Goal: Navigation & Orientation: Go to known website

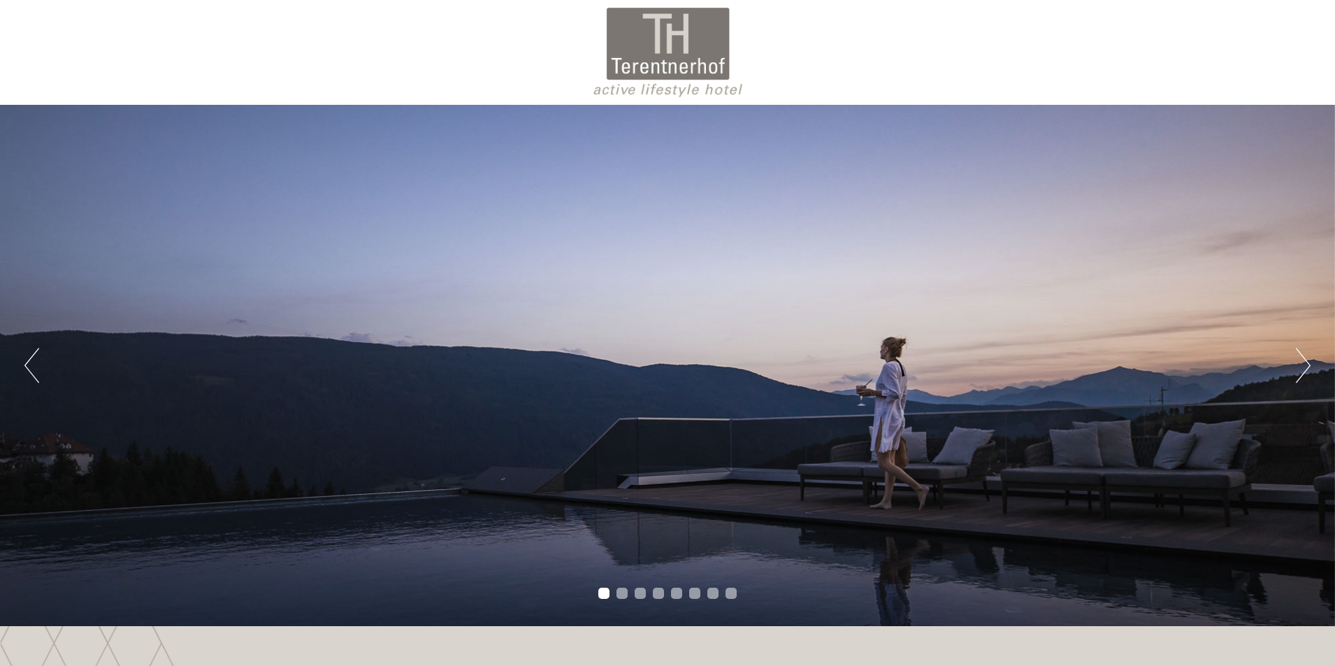
drag, startPoint x: 1334, startPoint y: 41, endPoint x: 1340, endPoint y: 68, distance: 28.0
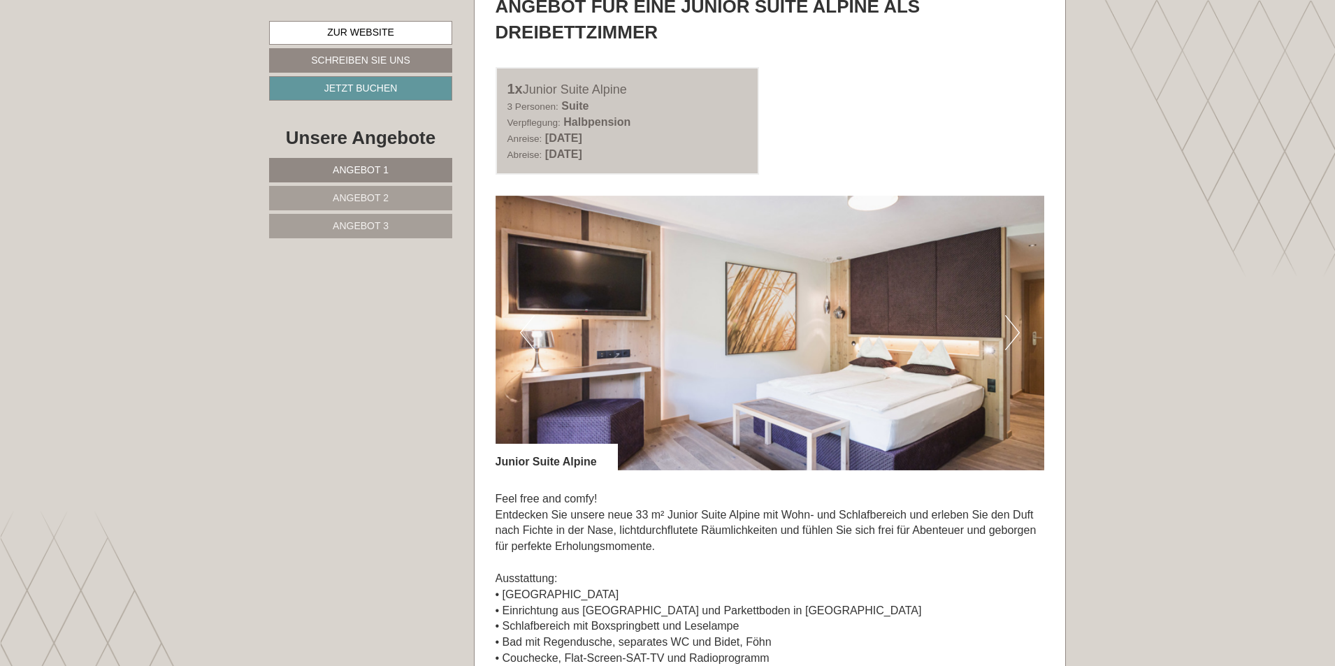
scroll to position [3850, 0]
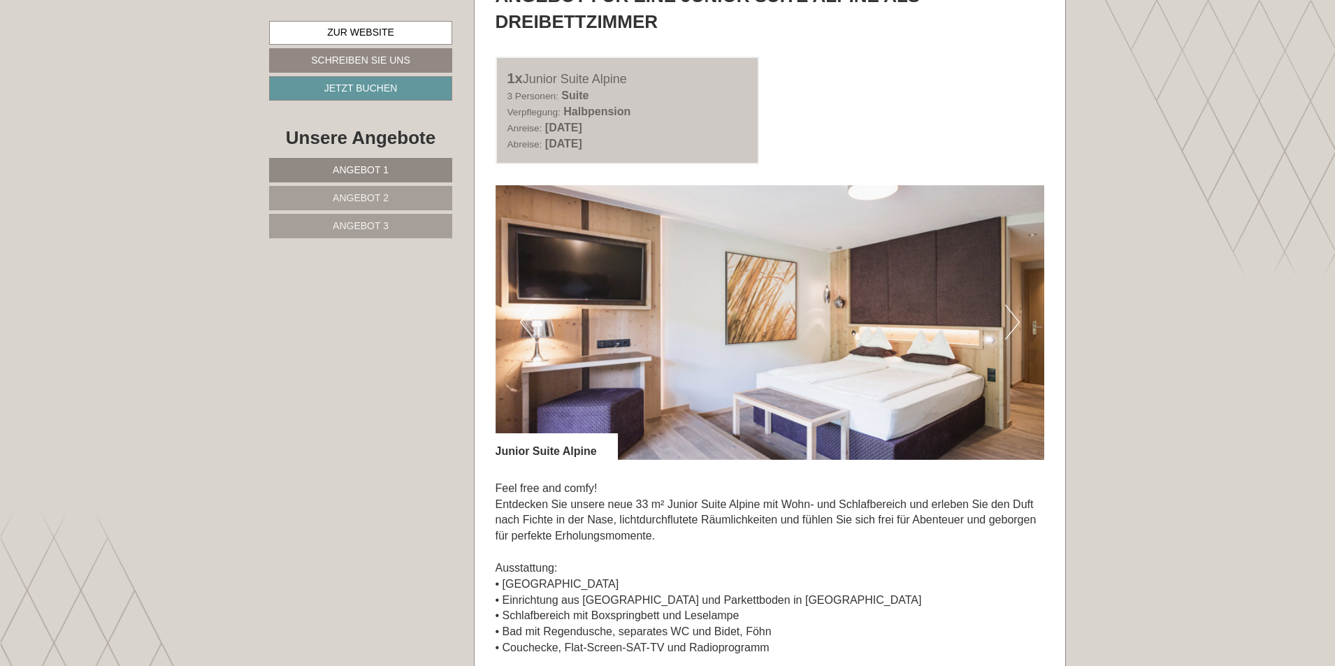
click at [1013, 316] on button "Next" at bounding box center [1012, 322] width 15 height 35
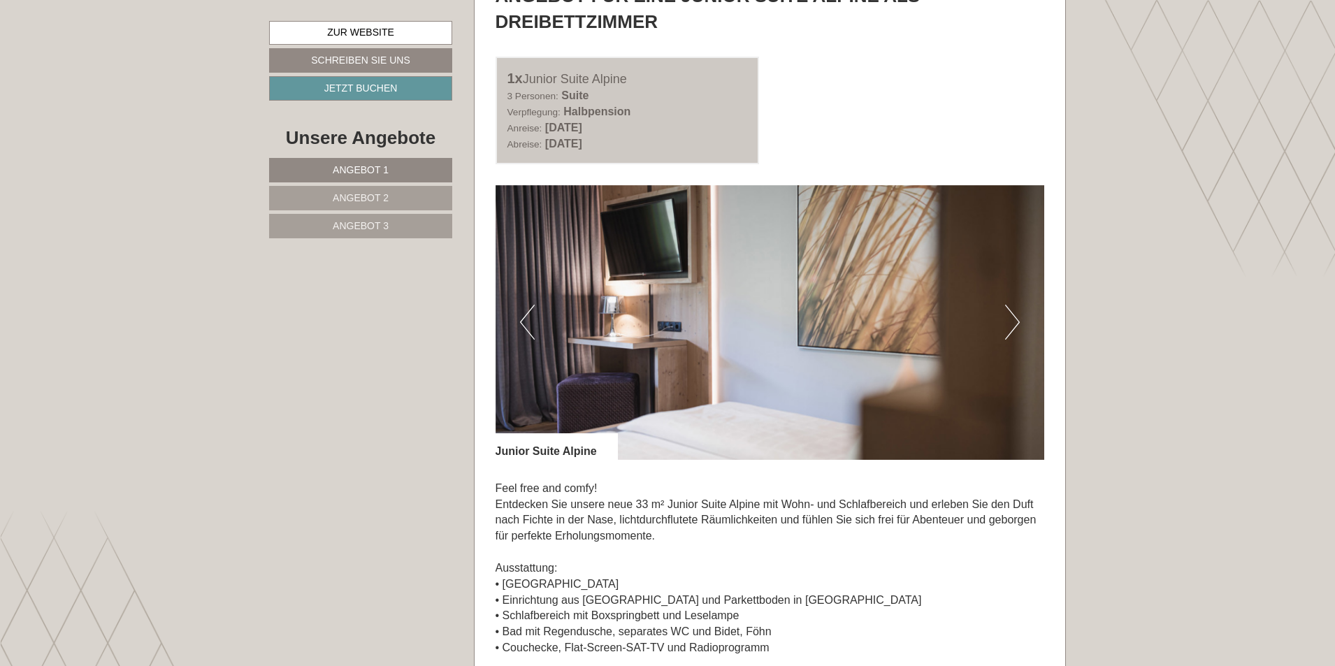
click at [1013, 316] on button "Next" at bounding box center [1012, 322] width 15 height 35
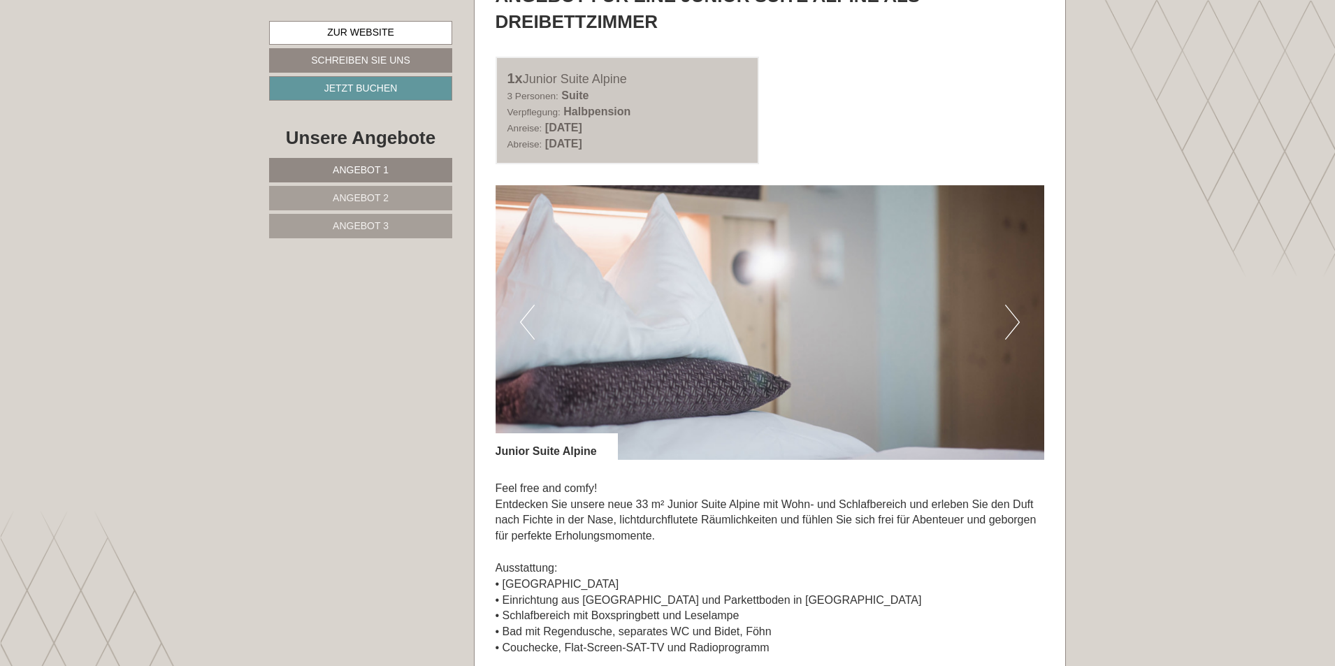
click at [1013, 316] on button "Next" at bounding box center [1012, 322] width 15 height 35
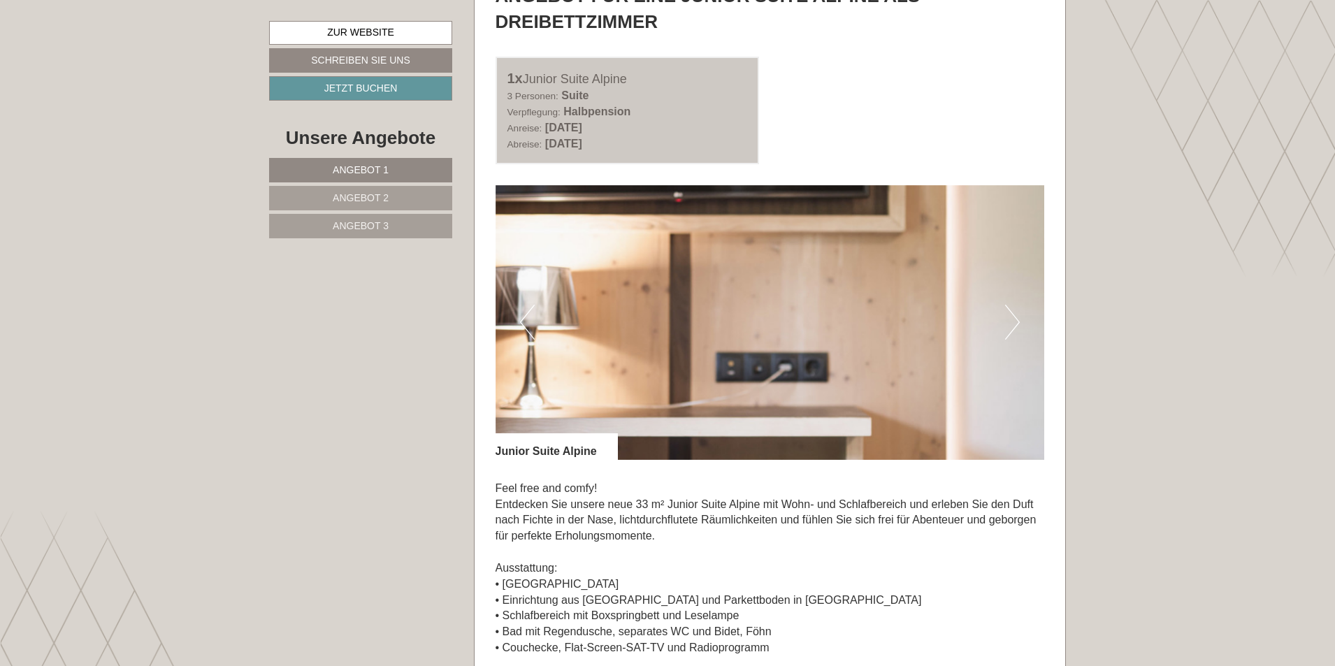
click at [1013, 316] on button "Next" at bounding box center [1012, 322] width 15 height 35
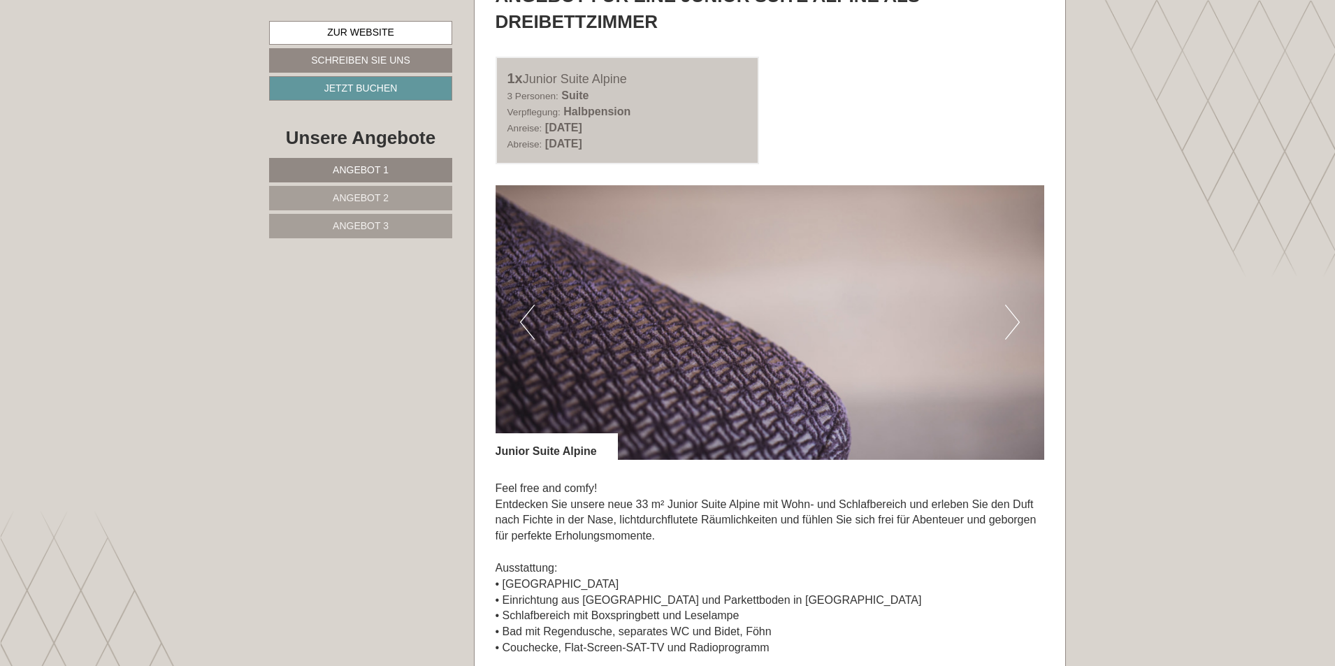
click at [1013, 316] on button "Next" at bounding box center [1012, 322] width 15 height 35
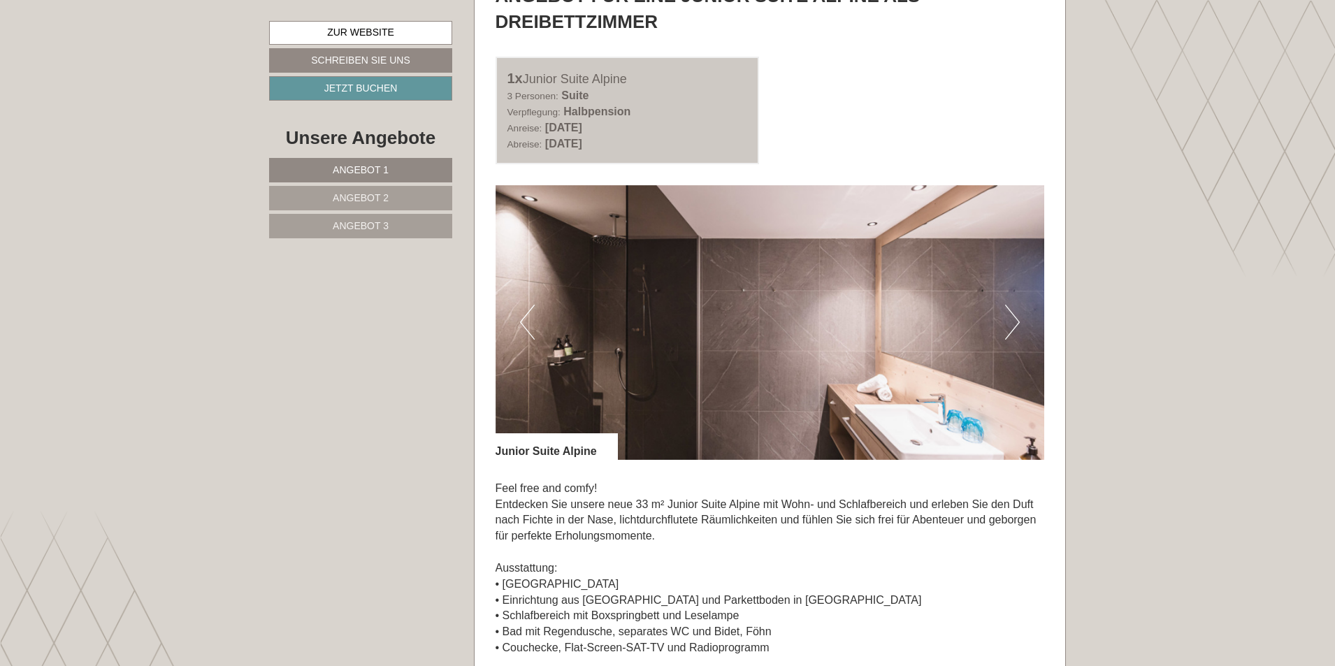
click at [1013, 316] on button "Next" at bounding box center [1012, 322] width 15 height 35
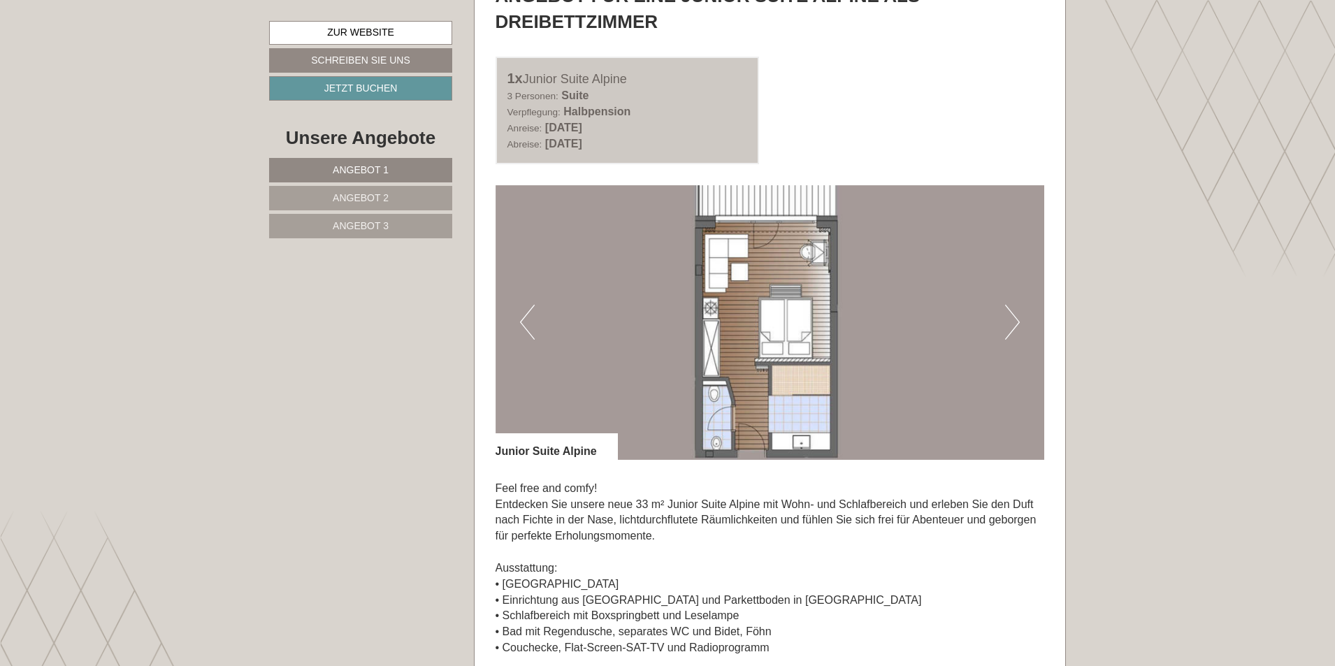
click at [1013, 316] on button "Next" at bounding box center [1012, 322] width 15 height 35
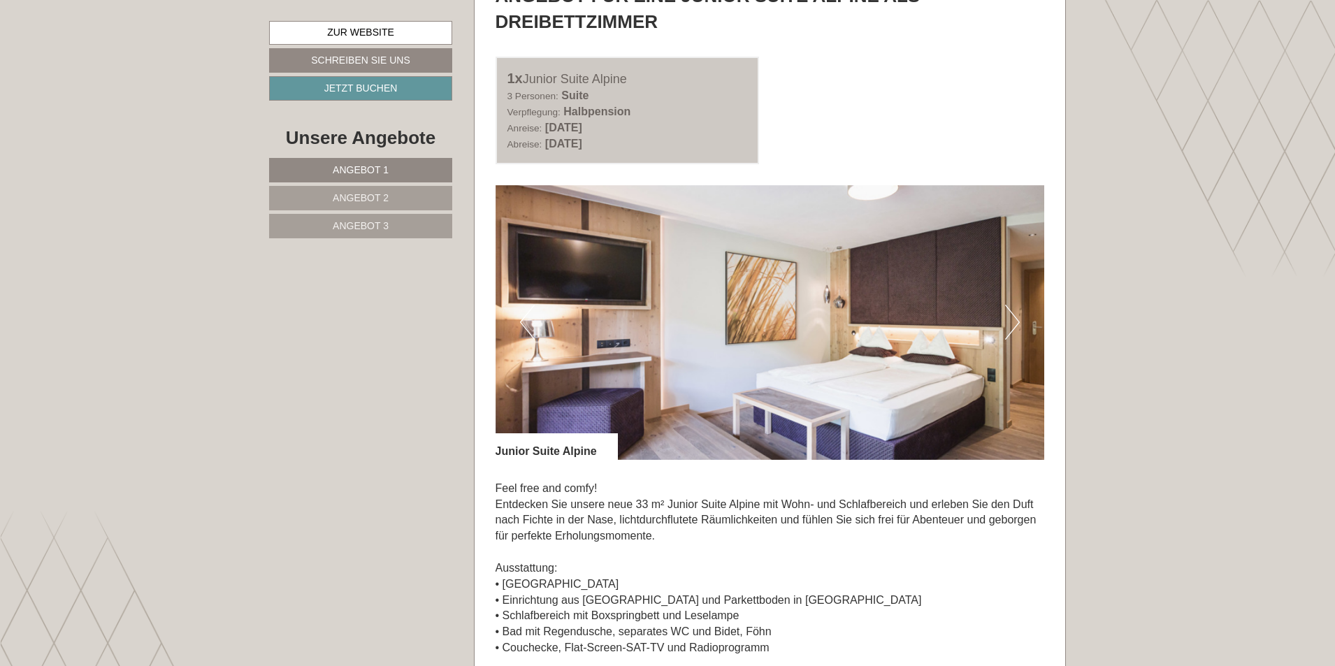
click at [516, 321] on img at bounding box center [769, 322] width 549 height 275
click at [501, 309] on img at bounding box center [769, 322] width 549 height 275
click at [1009, 314] on button "Next" at bounding box center [1012, 322] width 15 height 35
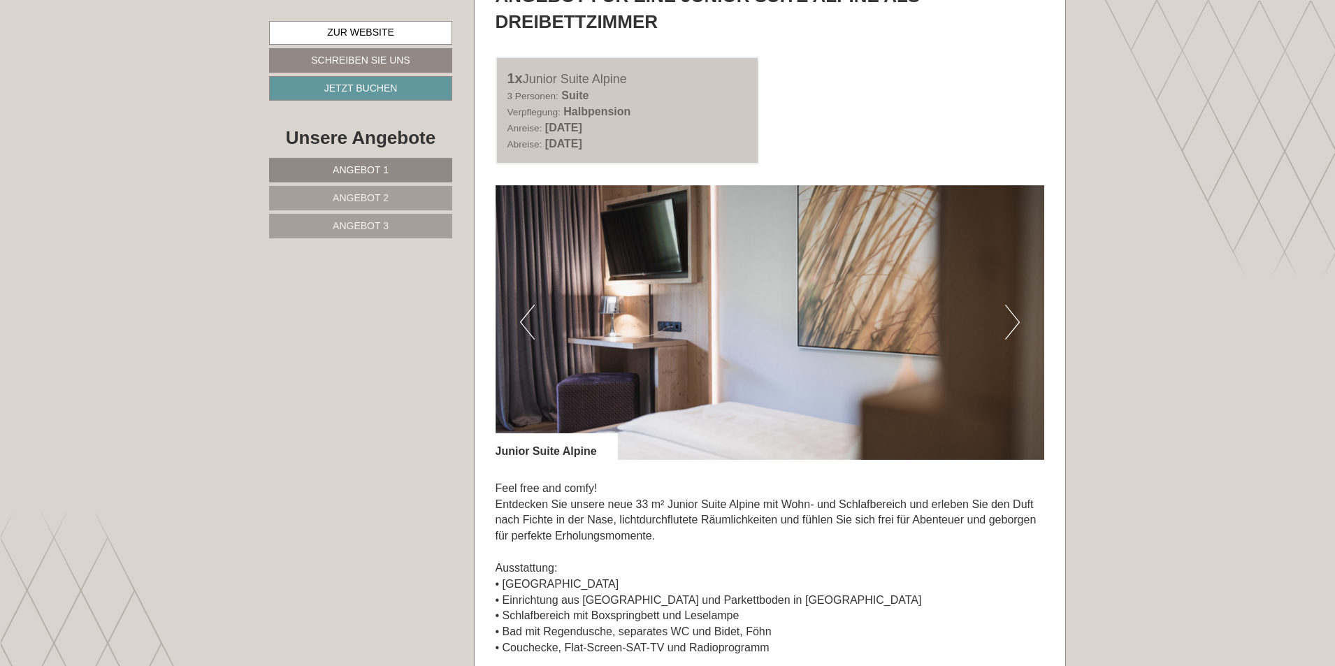
click at [1009, 314] on button "Next" at bounding box center [1012, 322] width 15 height 35
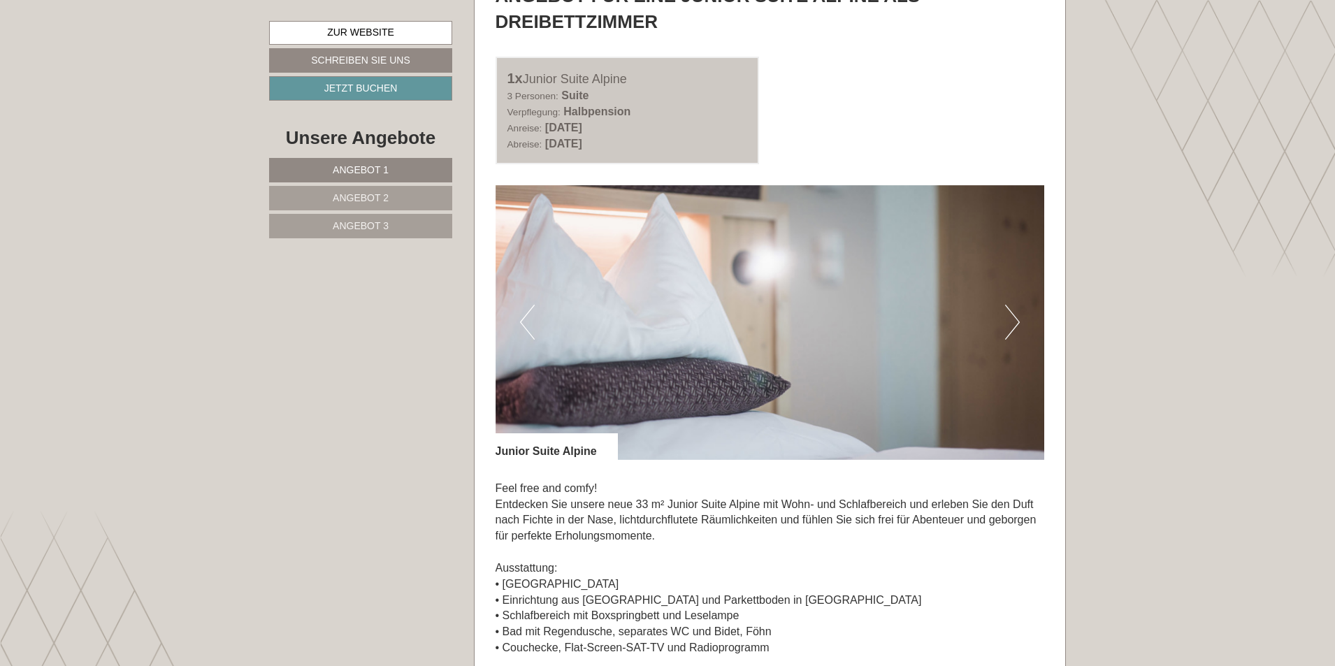
click at [1009, 314] on button "Next" at bounding box center [1012, 322] width 15 height 35
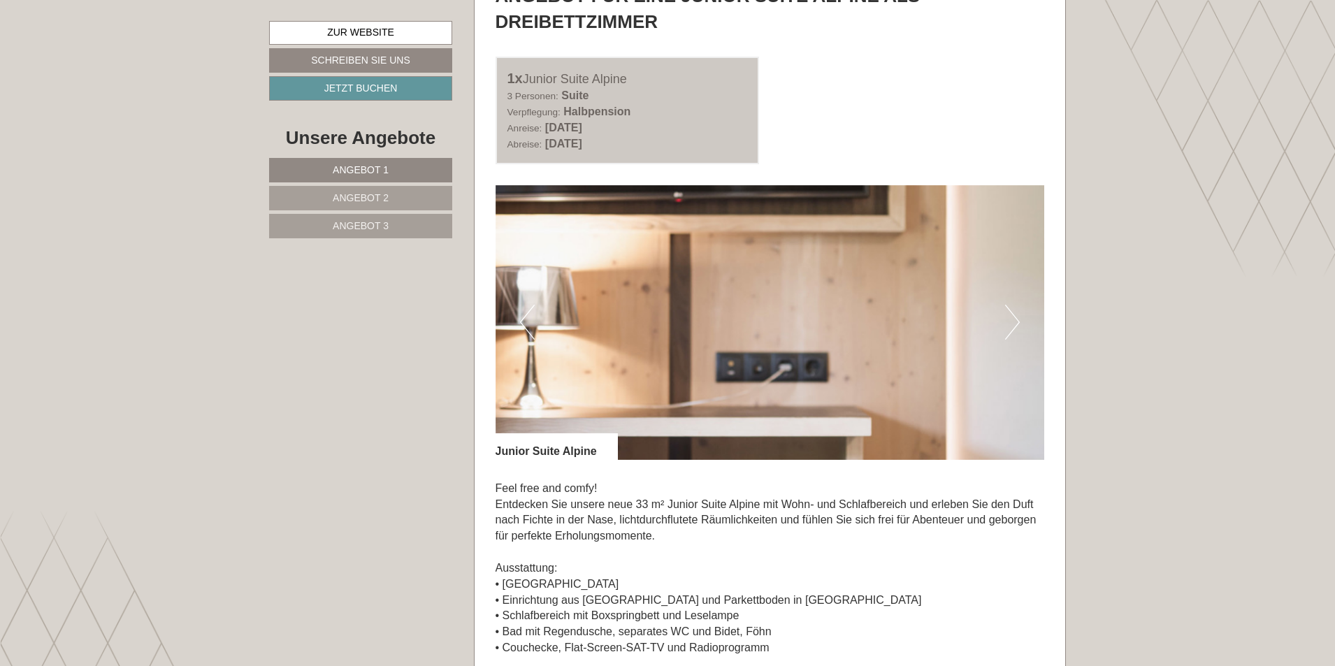
click at [1009, 314] on button "Next" at bounding box center [1012, 322] width 15 height 35
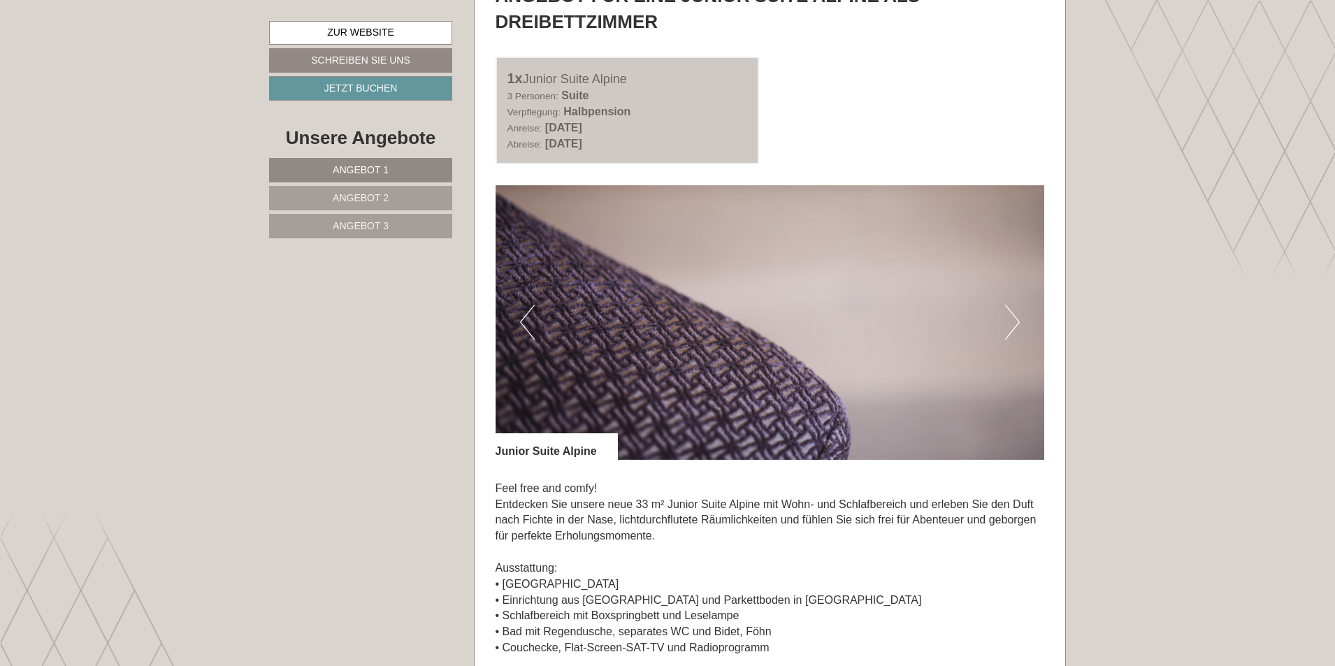
click at [1009, 314] on button "Next" at bounding box center [1012, 322] width 15 height 35
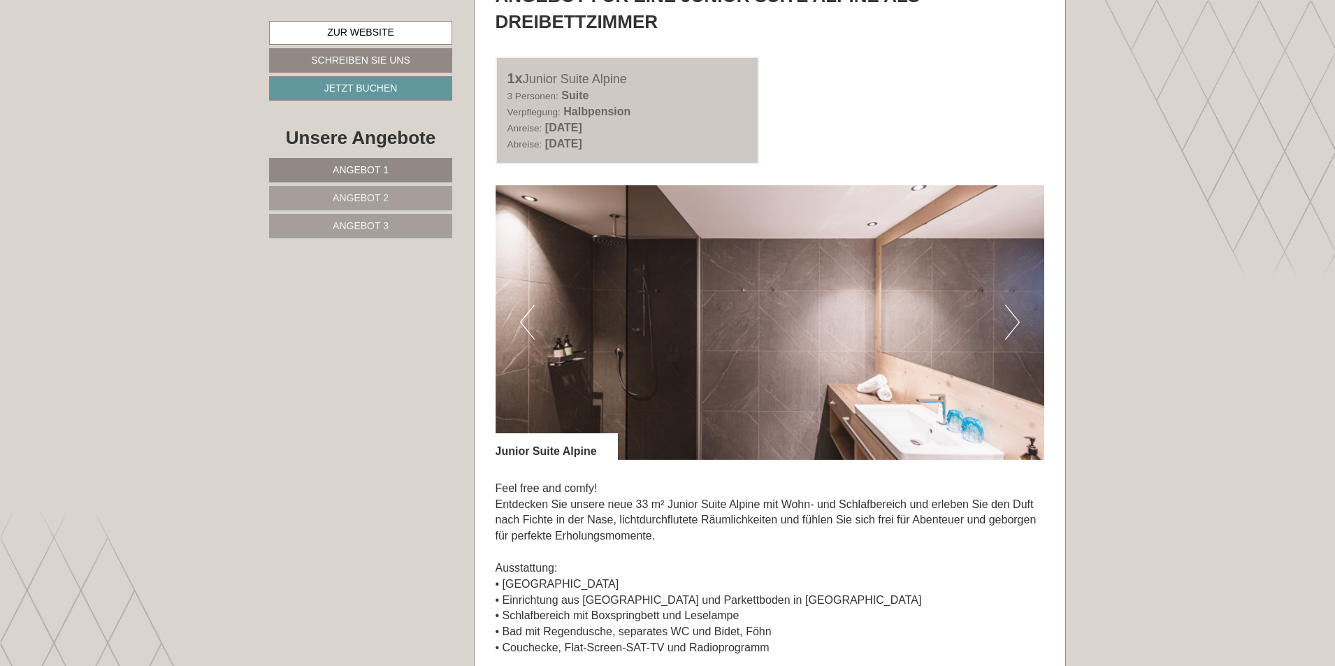
click at [1009, 314] on button "Next" at bounding box center [1012, 322] width 15 height 35
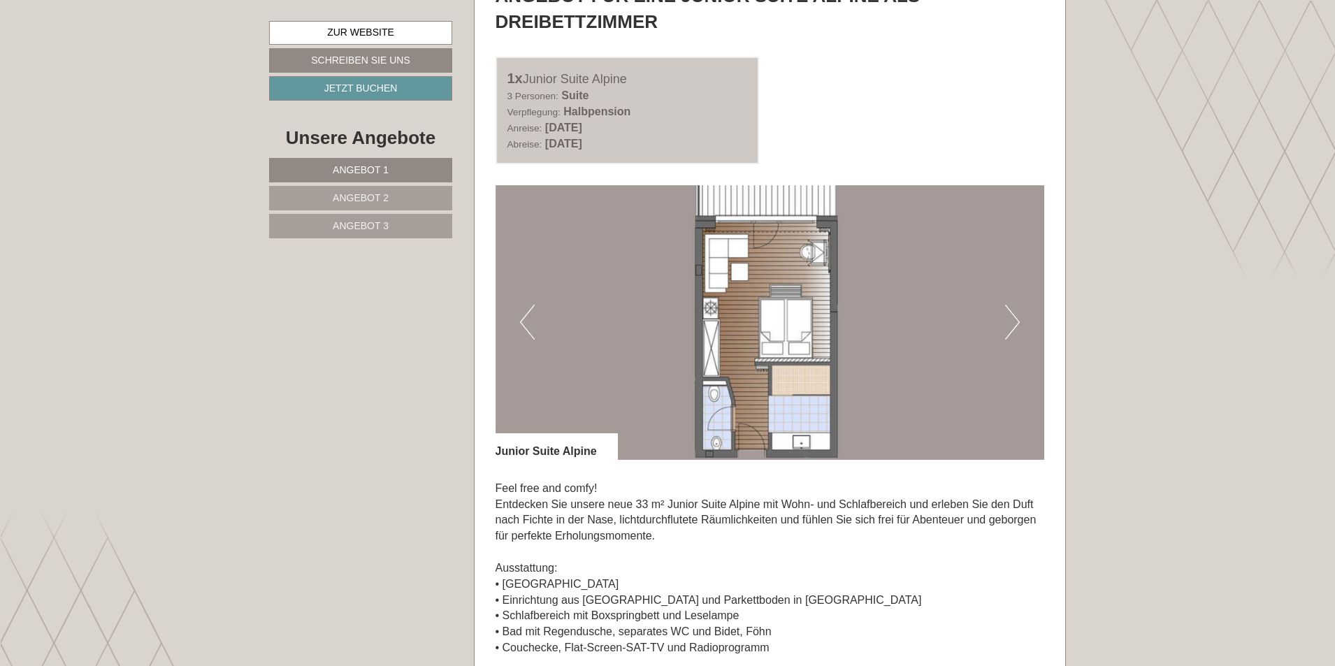
click at [1009, 314] on button "Next" at bounding box center [1012, 322] width 15 height 35
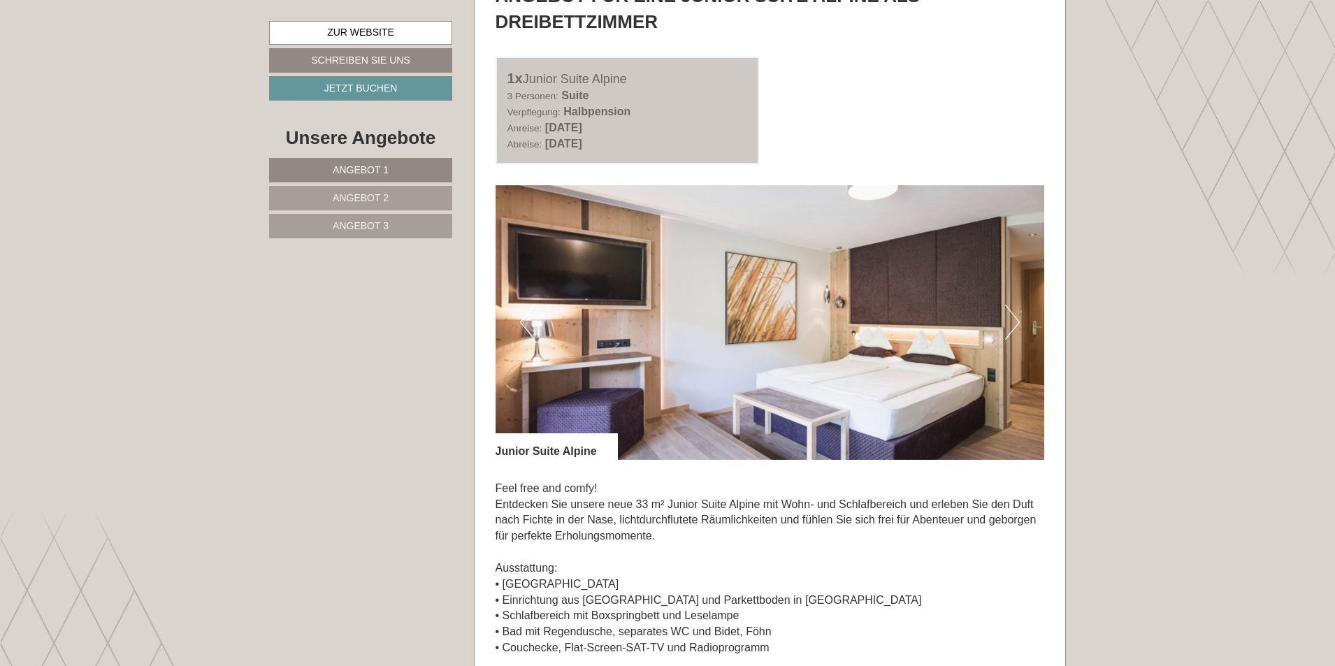
click at [1009, 314] on button "Next" at bounding box center [1012, 322] width 15 height 35
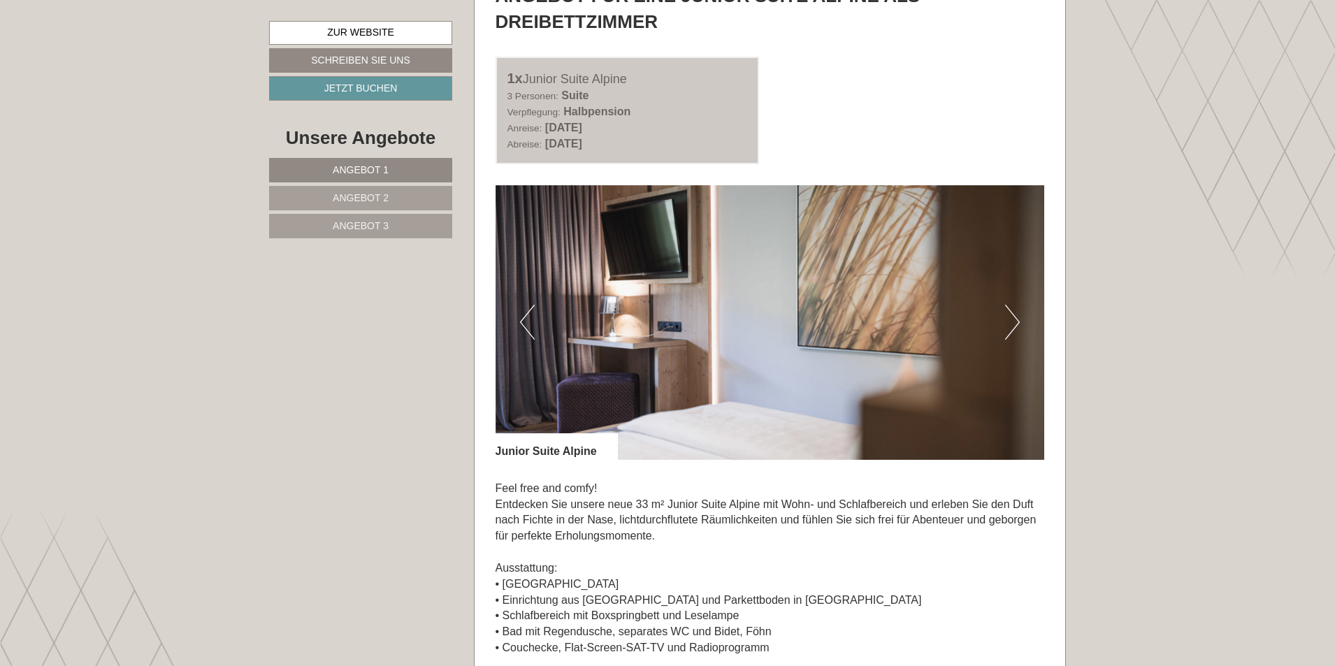
click at [1009, 314] on button "Next" at bounding box center [1012, 322] width 15 height 35
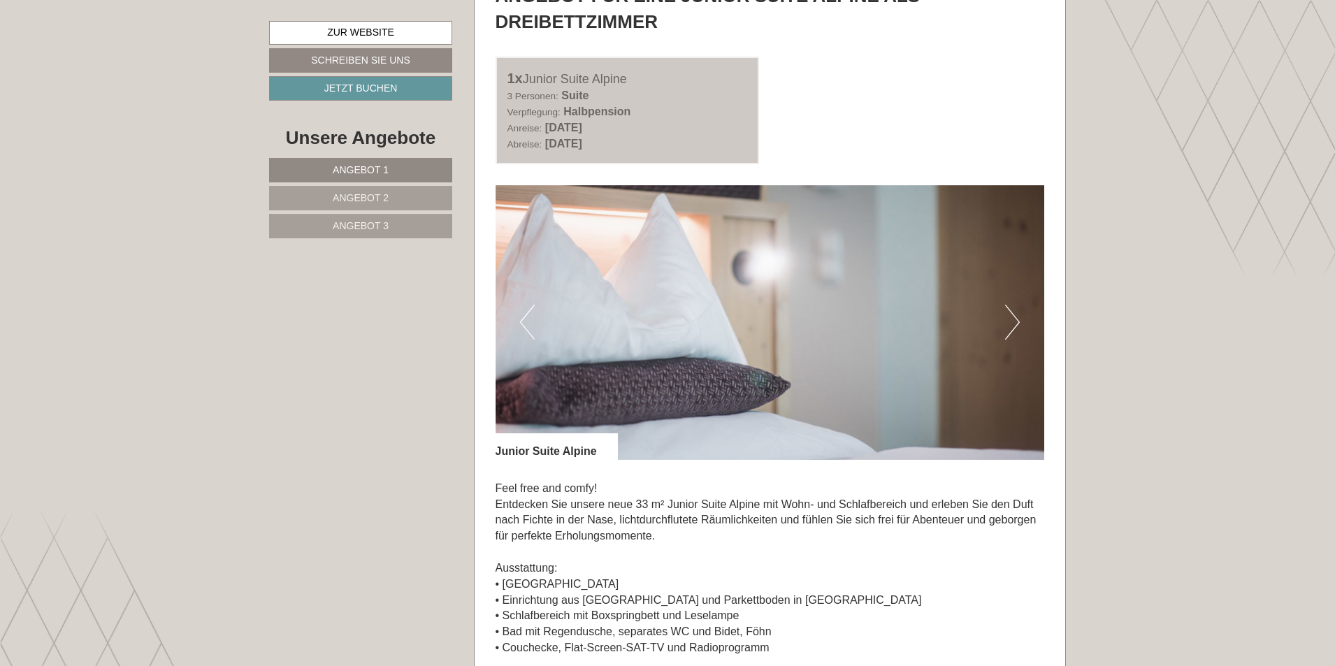
click at [1010, 314] on button "Next" at bounding box center [1012, 322] width 15 height 35
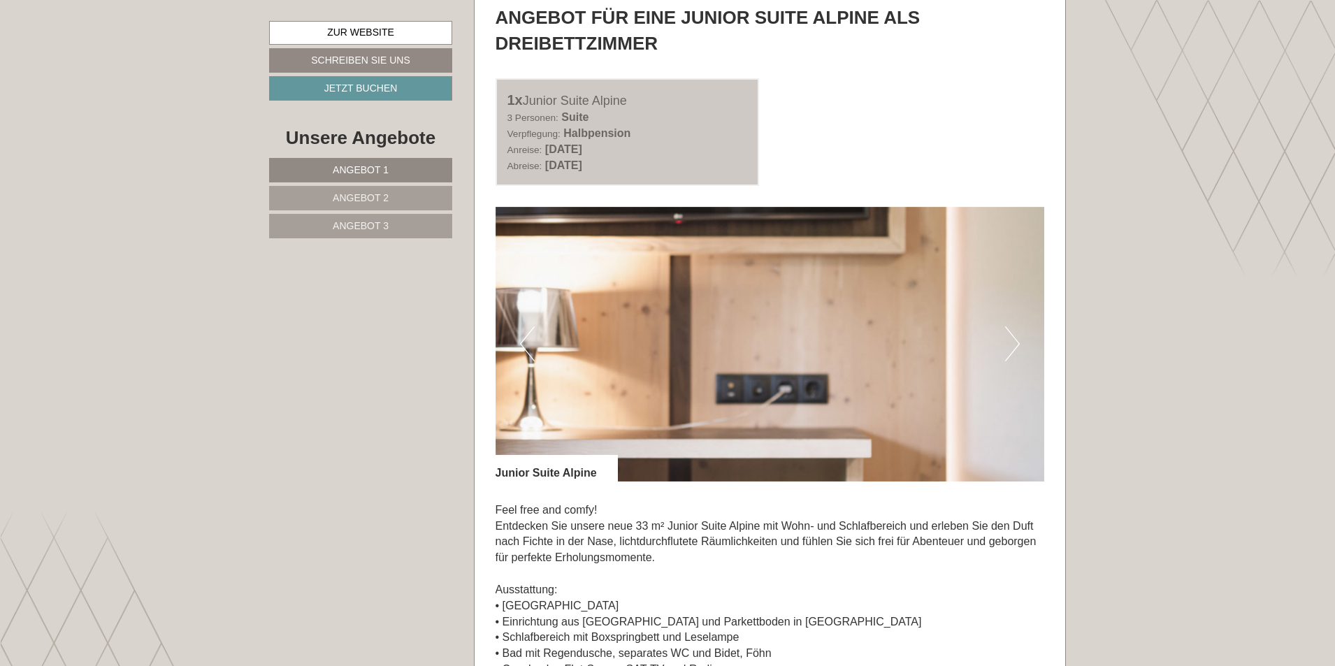
scroll to position [3840, 0]
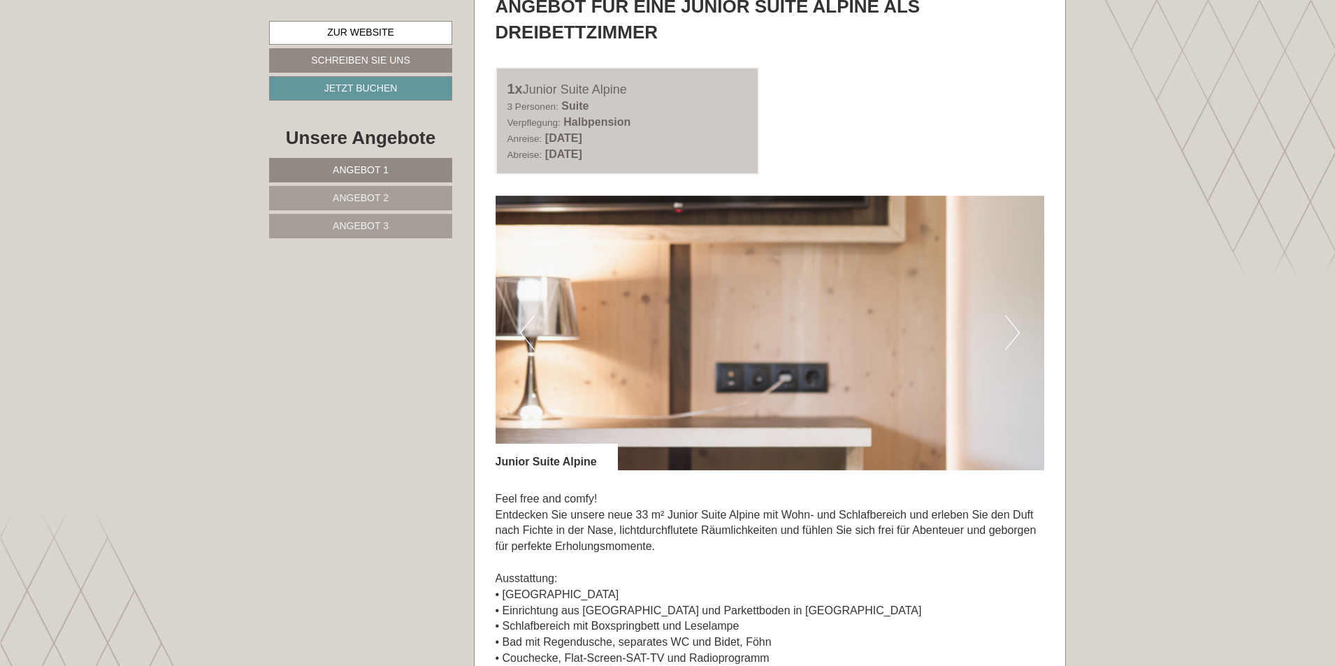
click at [1009, 331] on button "Next" at bounding box center [1012, 332] width 15 height 35
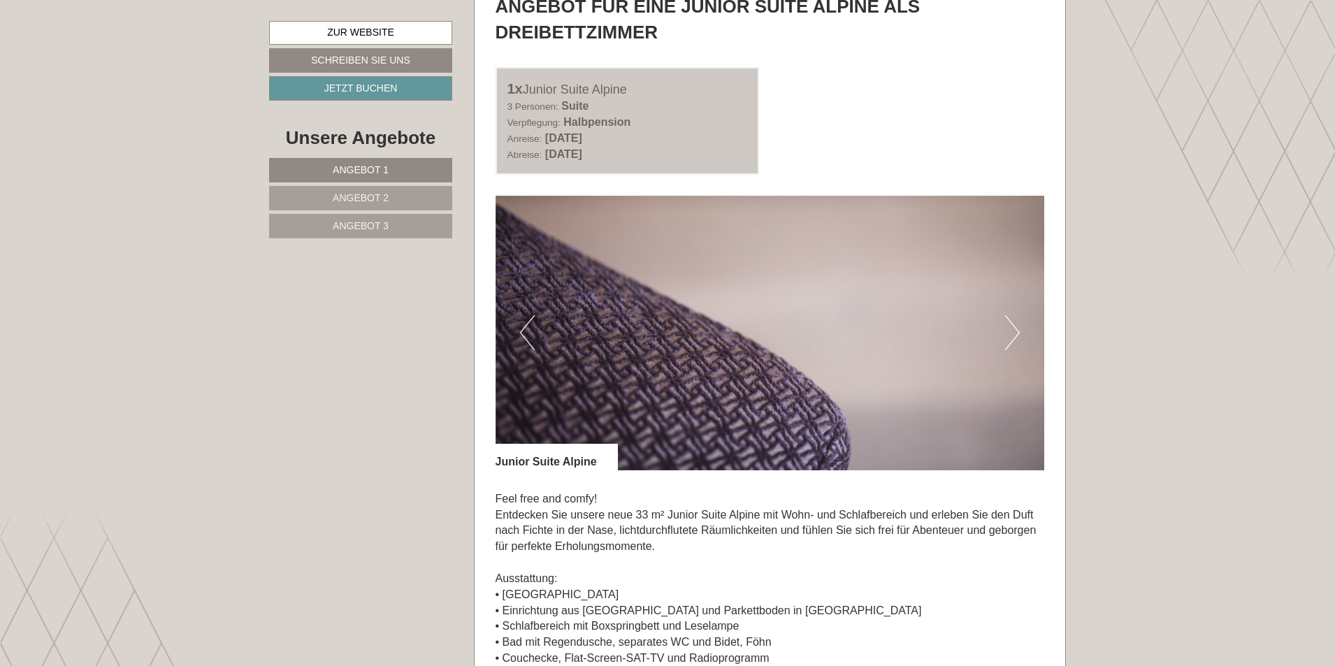
click at [1009, 332] on button "Next" at bounding box center [1012, 332] width 15 height 35
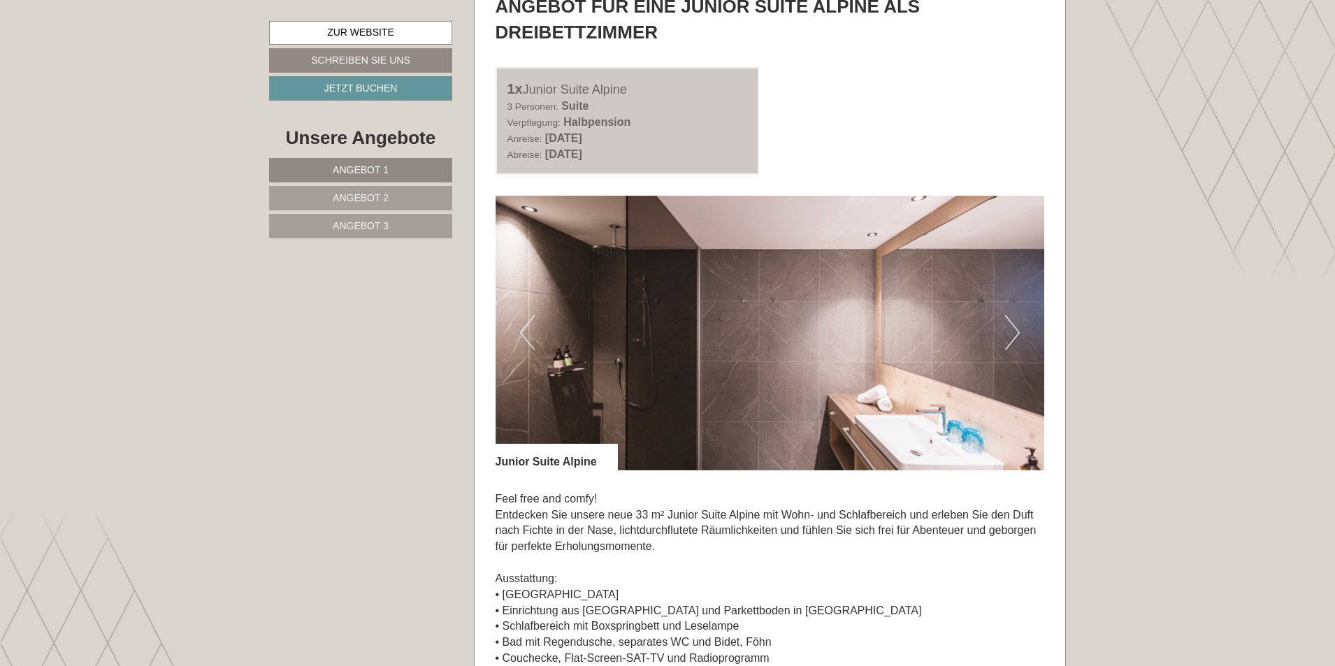
click at [1010, 333] on button "Next" at bounding box center [1012, 332] width 15 height 35
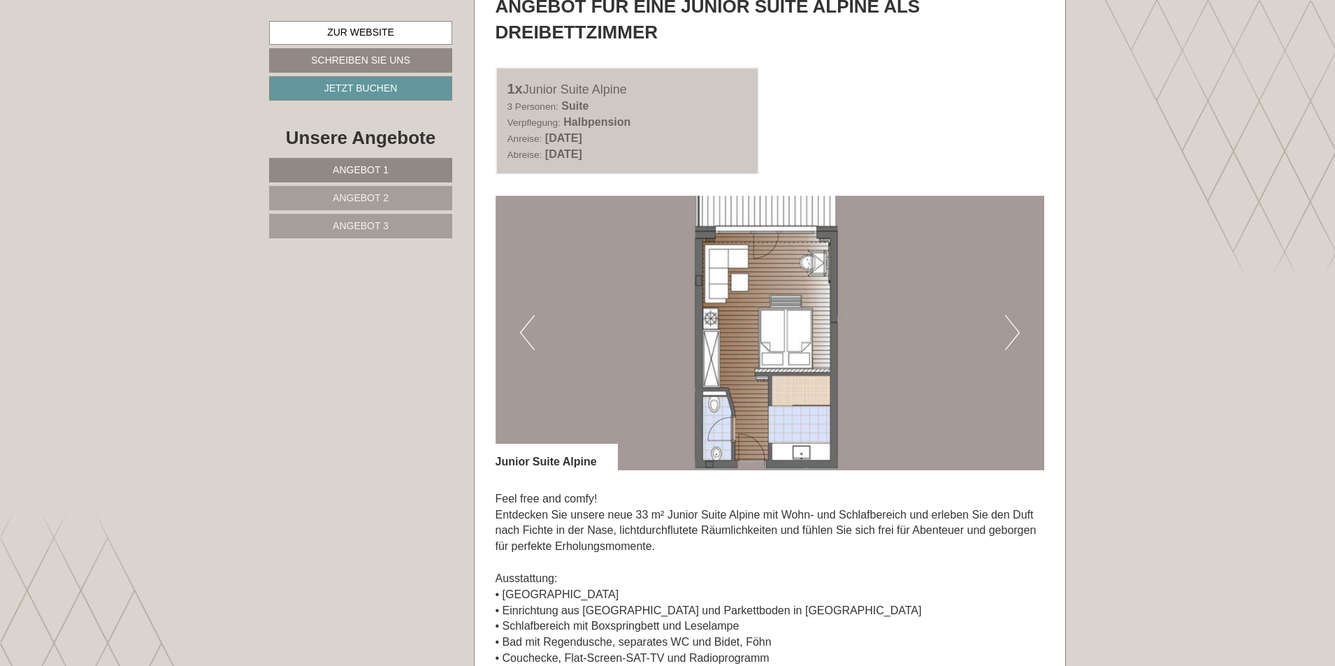
click at [1018, 338] on button "Next" at bounding box center [1012, 332] width 15 height 35
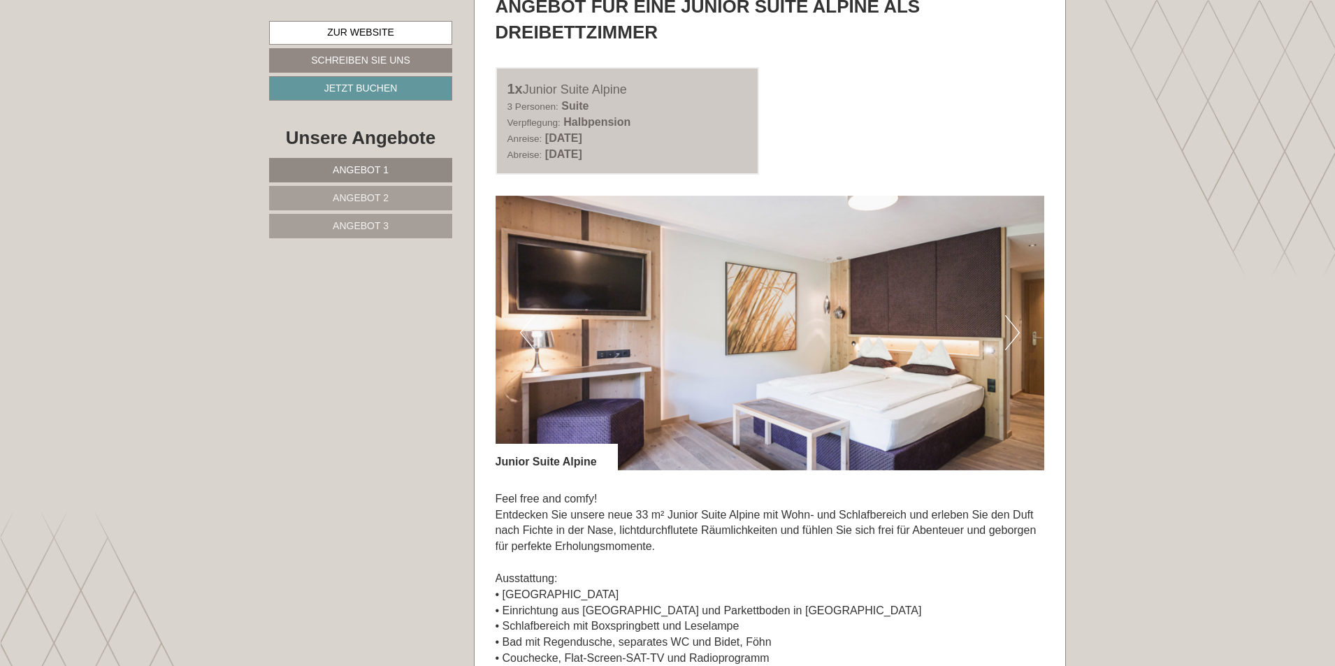
click at [1018, 338] on button "Next" at bounding box center [1012, 332] width 15 height 35
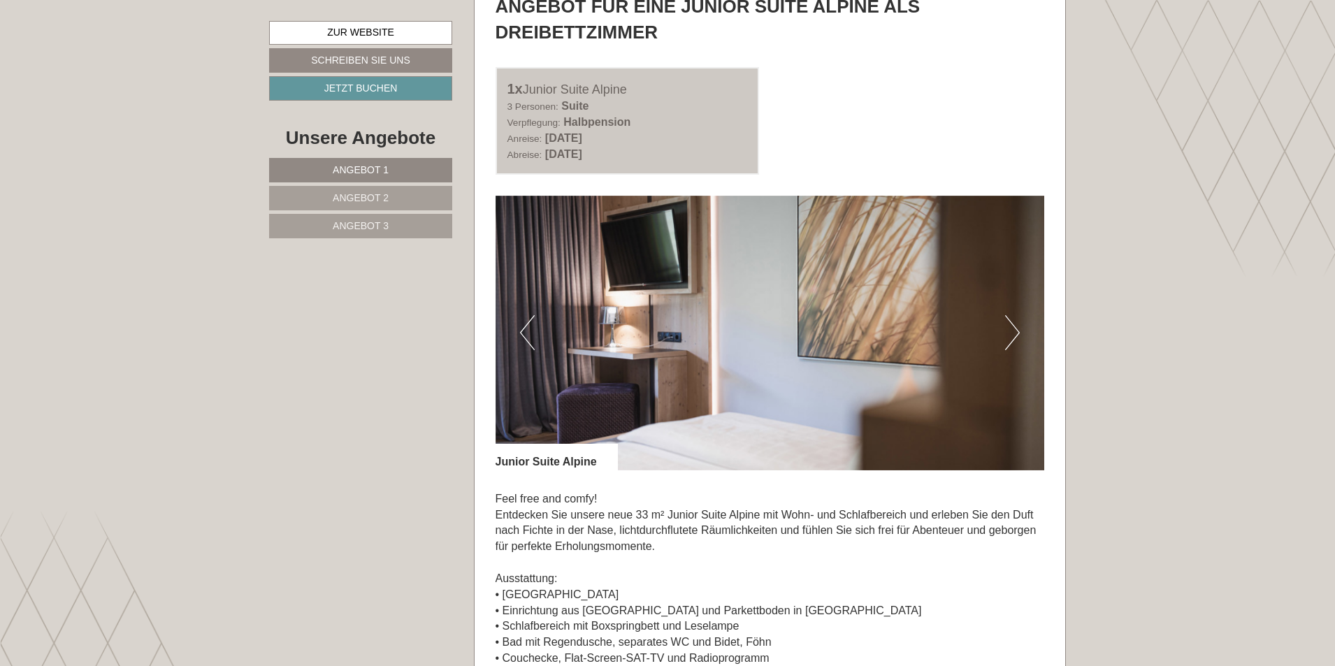
click at [1018, 338] on button "Next" at bounding box center [1012, 332] width 15 height 35
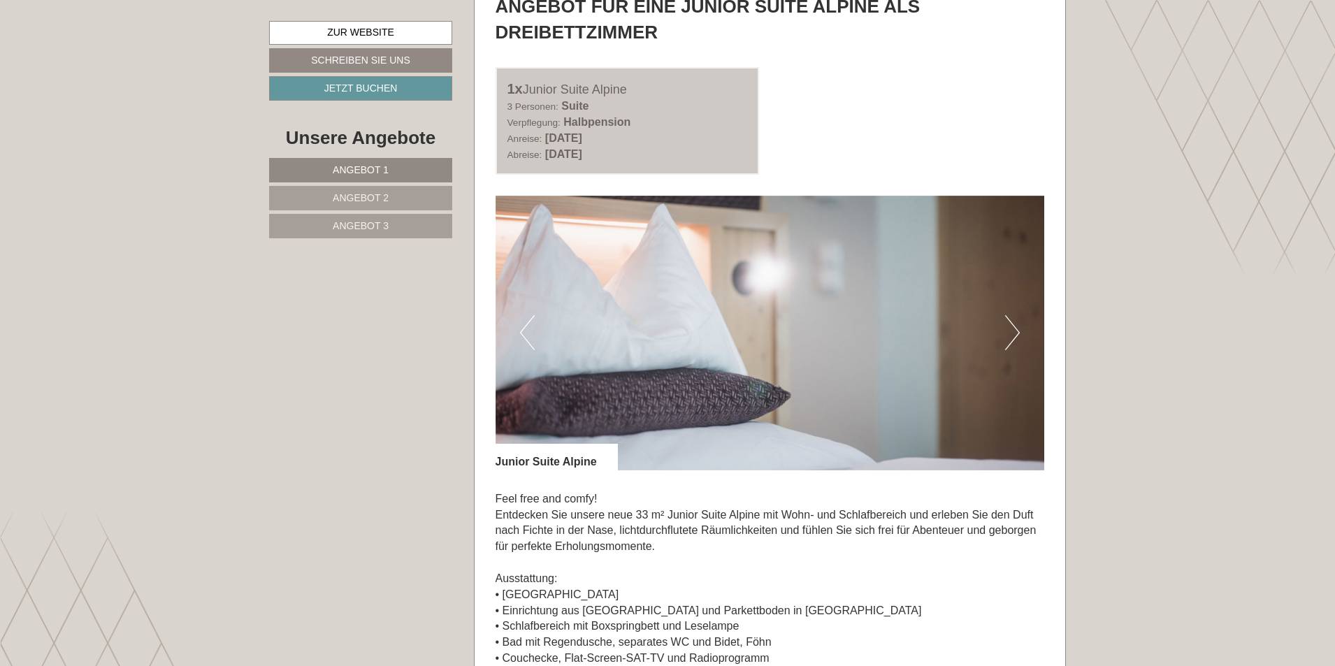
click at [1018, 338] on button "Next" at bounding box center [1012, 332] width 15 height 35
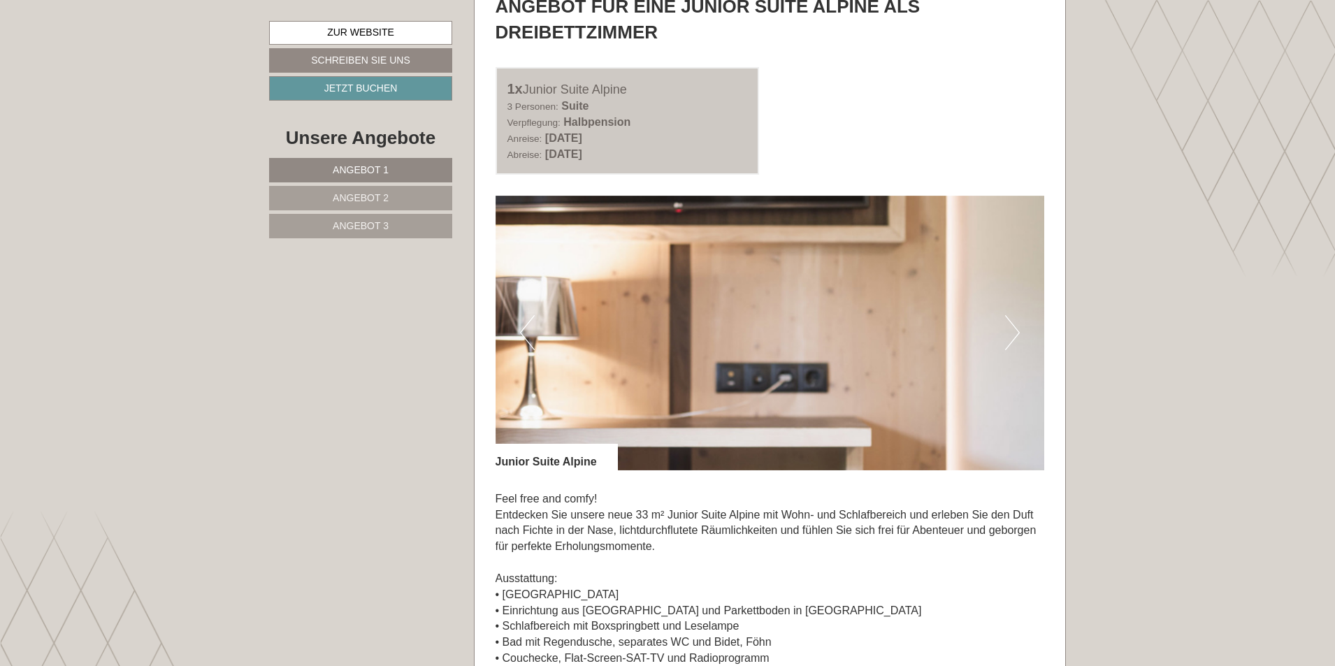
click at [1017, 338] on button "Next" at bounding box center [1012, 332] width 15 height 35
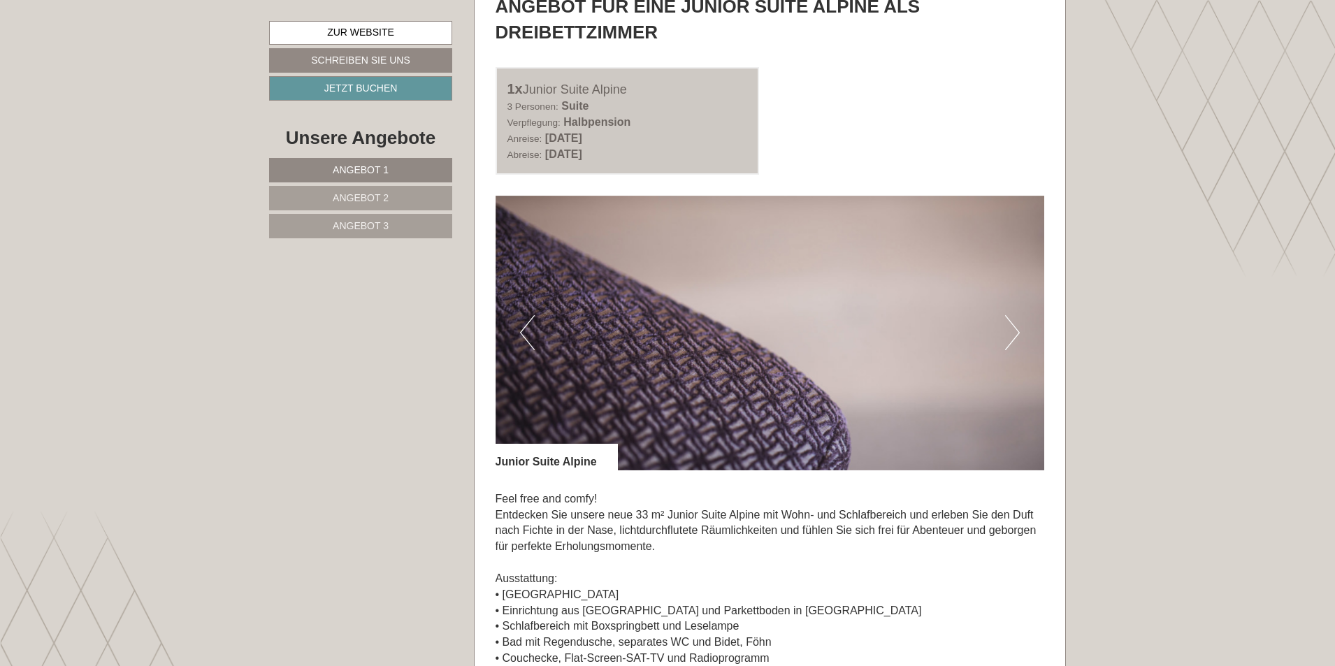
click at [1017, 338] on button "Next" at bounding box center [1012, 332] width 15 height 35
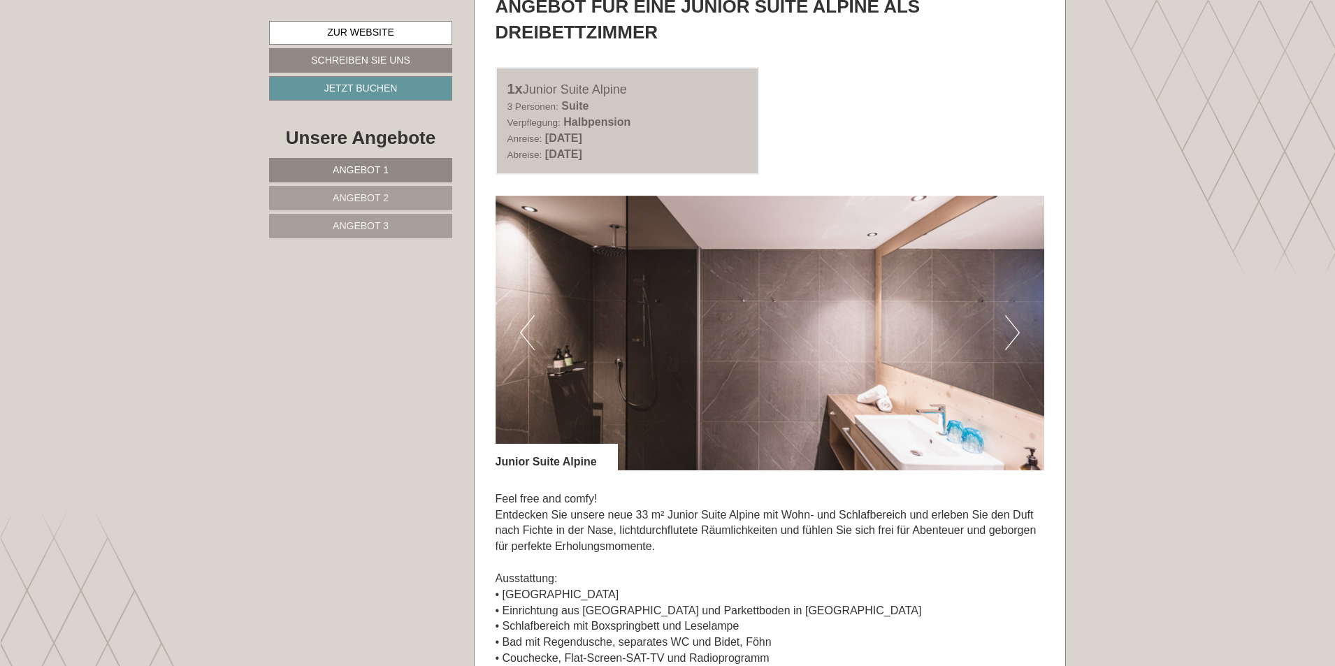
click at [1017, 338] on button "Next" at bounding box center [1012, 332] width 15 height 35
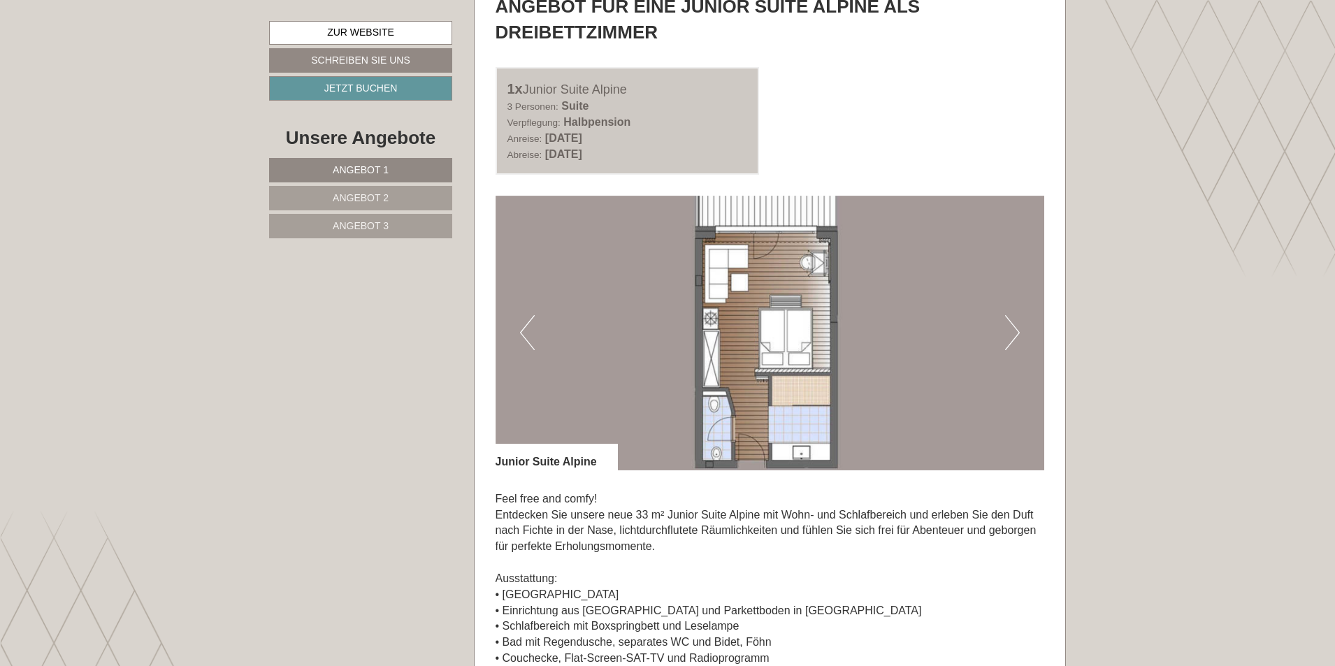
click at [1017, 338] on button "Next" at bounding box center [1012, 332] width 15 height 35
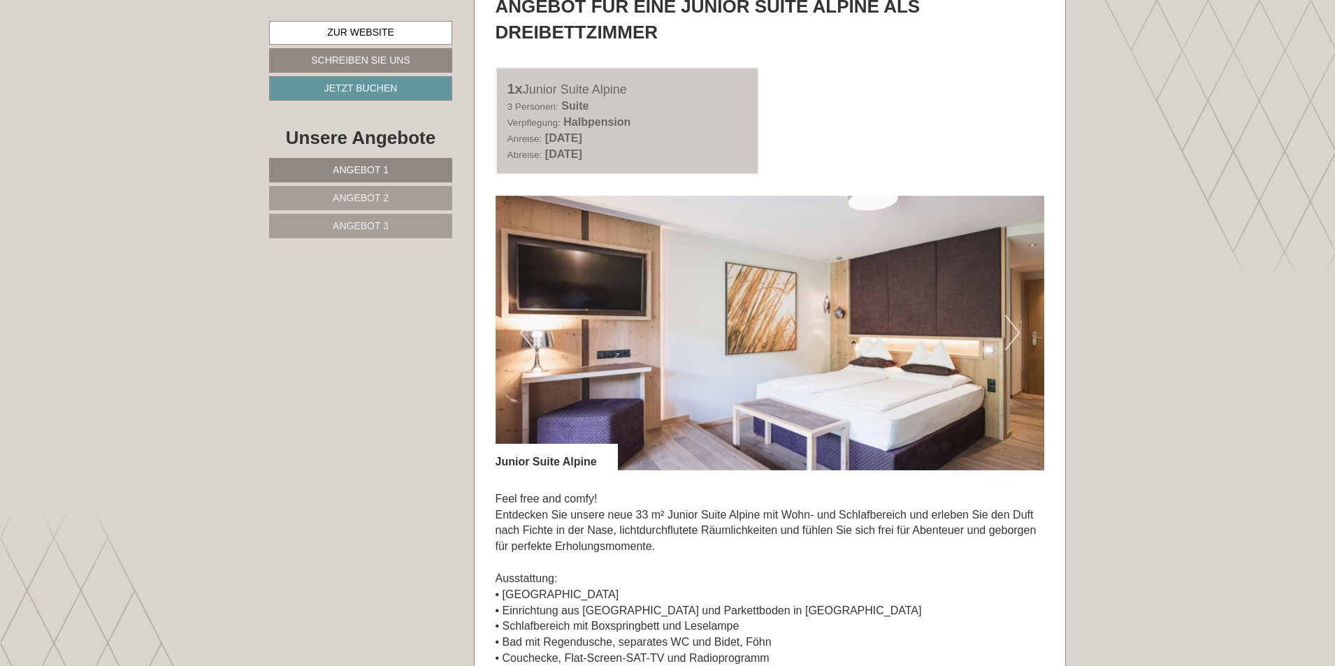
click at [1017, 338] on button "Next" at bounding box center [1012, 332] width 15 height 35
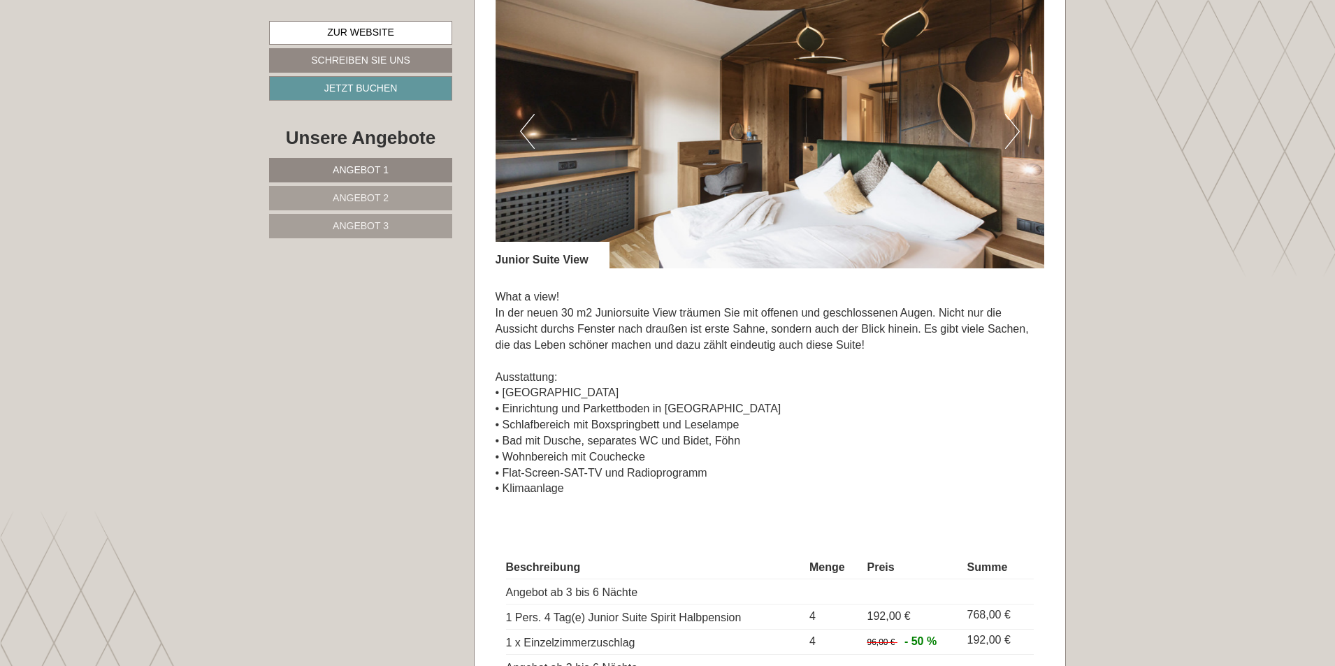
scroll to position [3029, 0]
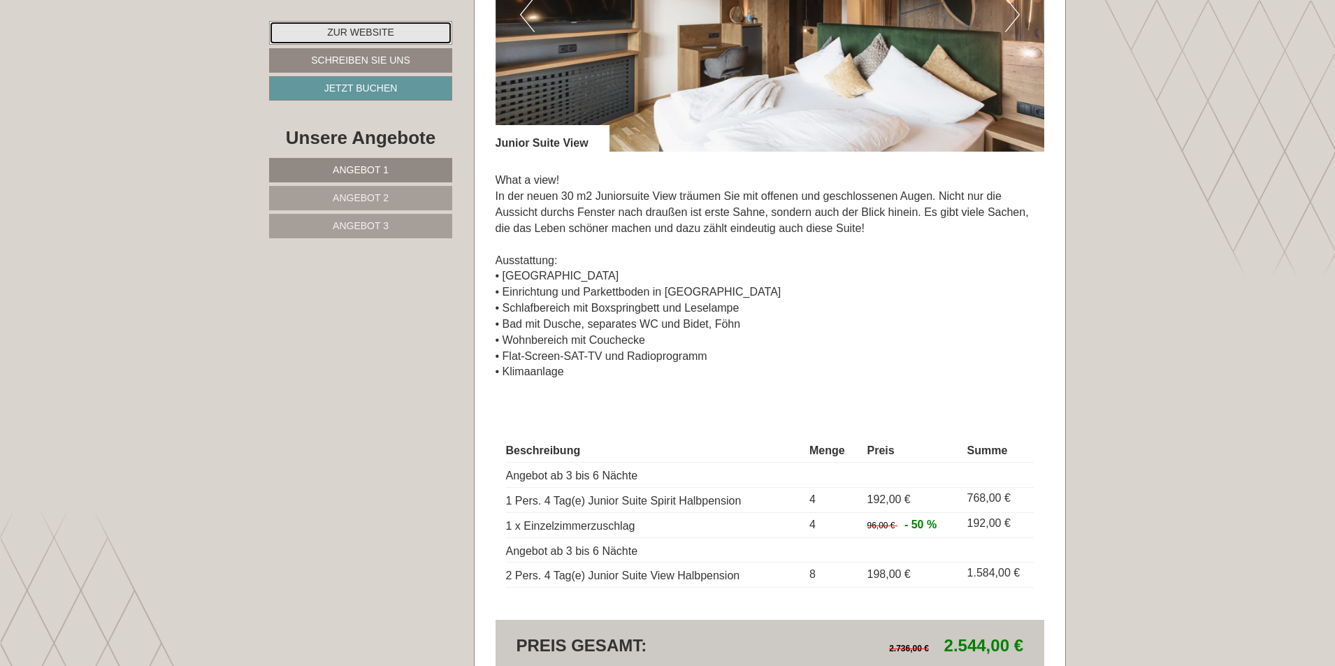
click at [424, 36] on link "Zur Website" at bounding box center [360, 33] width 183 height 24
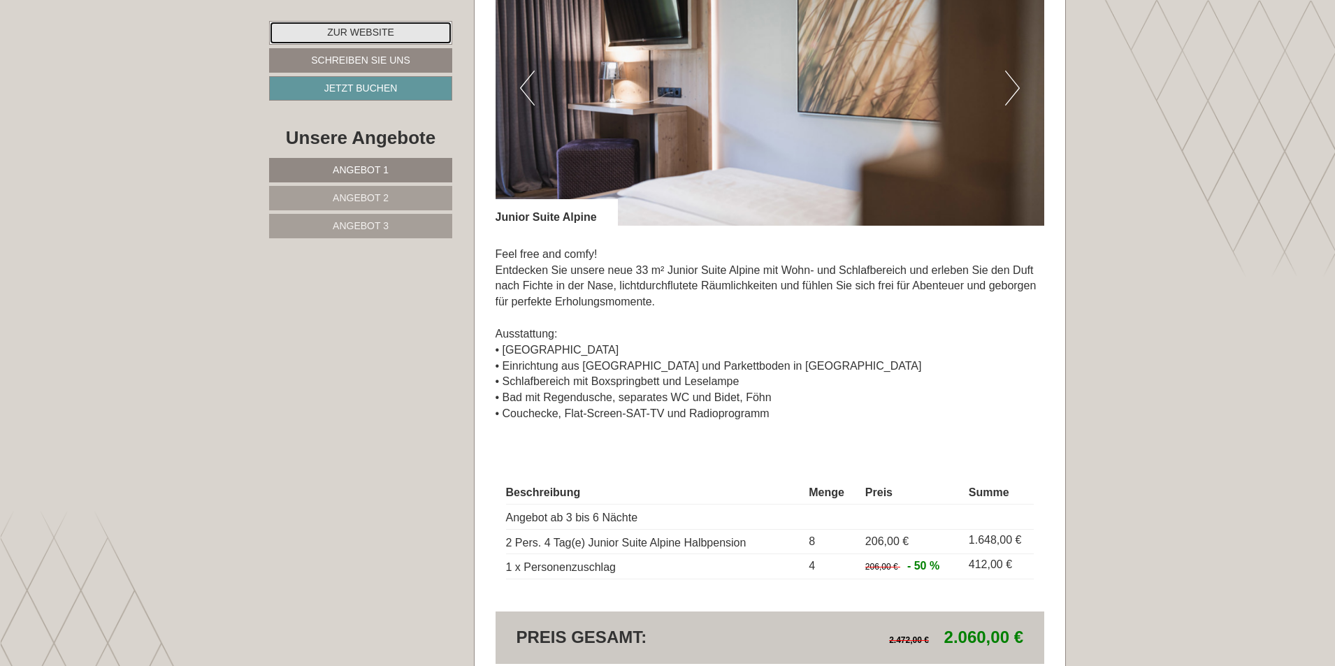
scroll to position [4064, 0]
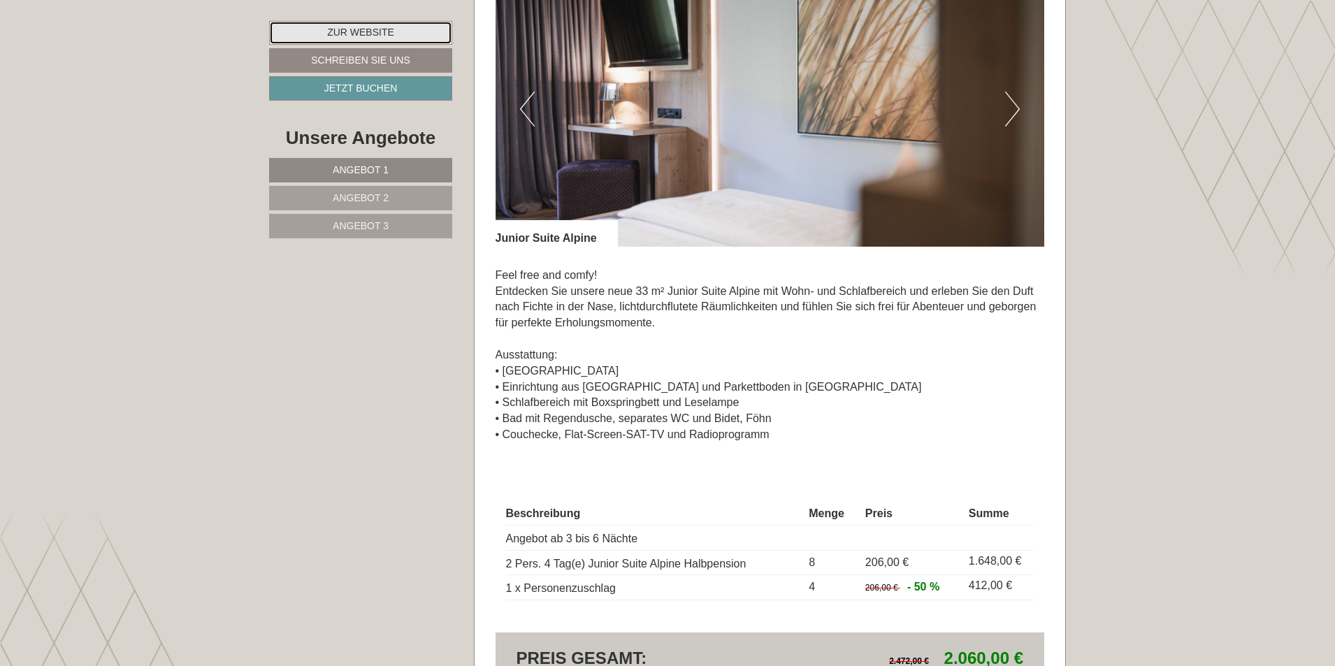
click at [292, 30] on link "Zur Website" at bounding box center [360, 33] width 183 height 24
